Goal: Navigation & Orientation: Find specific page/section

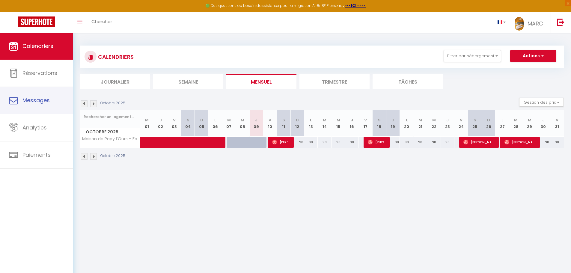
click at [49, 99] on span "Messages" at bounding box center [35, 100] width 27 height 7
select select "message"
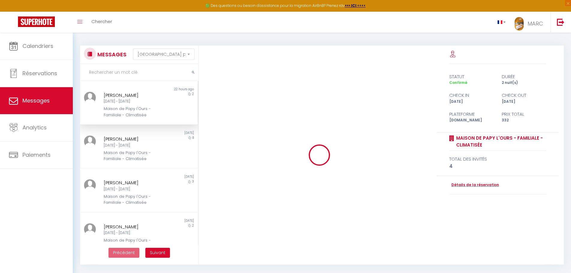
scroll to position [1196, 0]
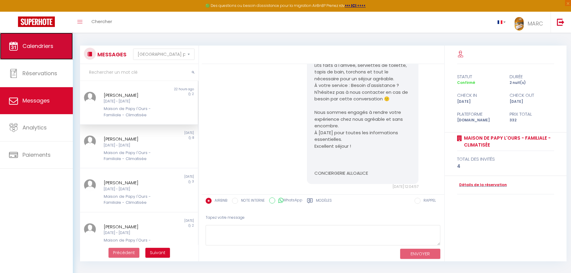
click at [43, 45] on span "Calendriers" at bounding box center [37, 45] width 31 height 7
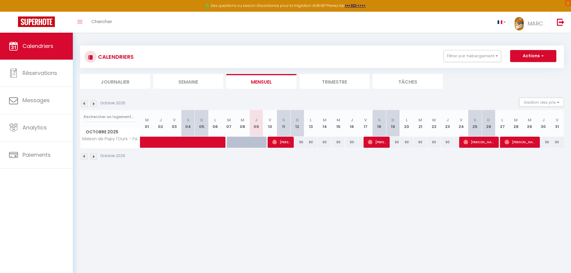
click at [94, 156] on img at bounding box center [93, 156] width 7 height 7
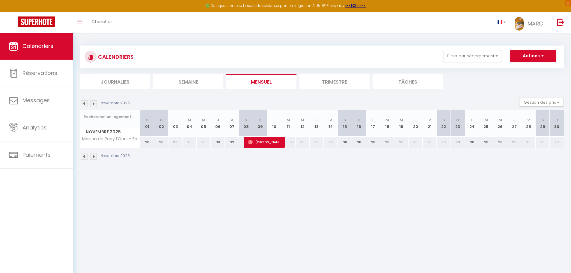
click at [93, 156] on img at bounding box center [93, 156] width 7 height 7
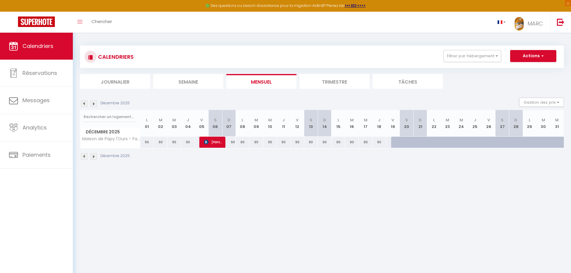
click at [93, 156] on img at bounding box center [93, 156] width 7 height 7
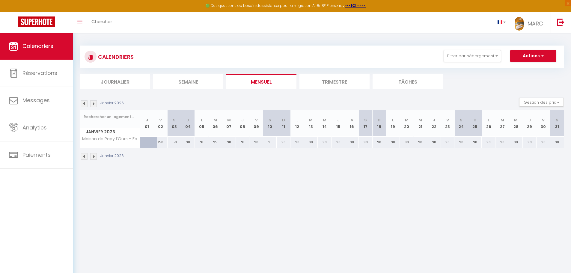
click at [93, 156] on img at bounding box center [93, 156] width 7 height 7
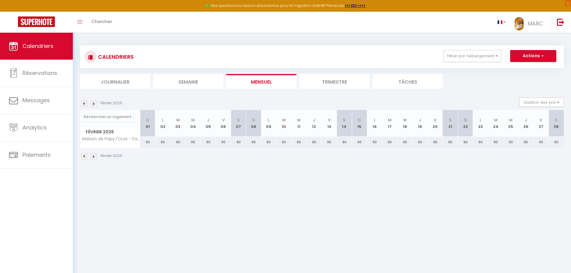
click at [93, 156] on img at bounding box center [93, 156] width 7 height 7
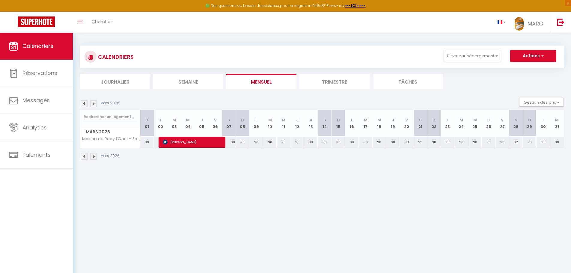
click at [94, 157] on img at bounding box center [93, 156] width 7 height 7
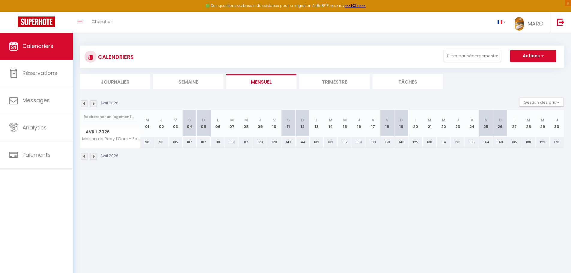
click at [94, 157] on img at bounding box center [93, 156] width 7 height 7
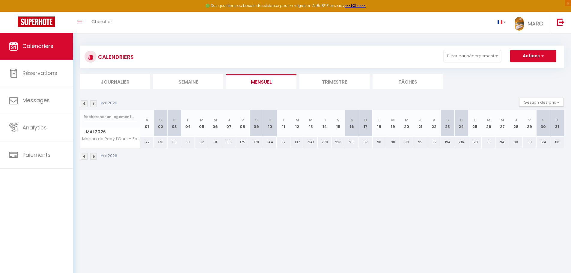
click at [95, 157] on img at bounding box center [93, 156] width 7 height 7
